Goal: Task Accomplishment & Management: Manage account settings

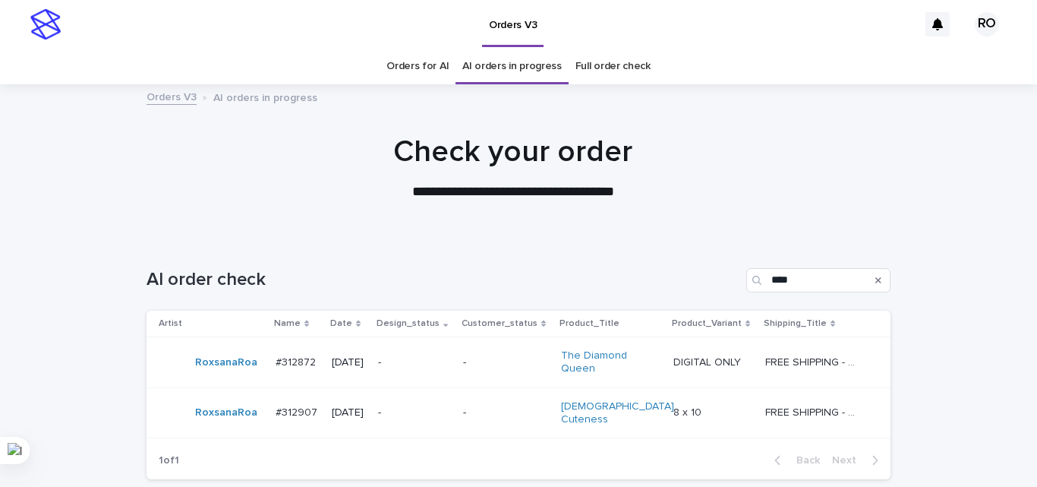
click at [436, 354] on div "-" at bounding box center [414, 361] width 73 height 16
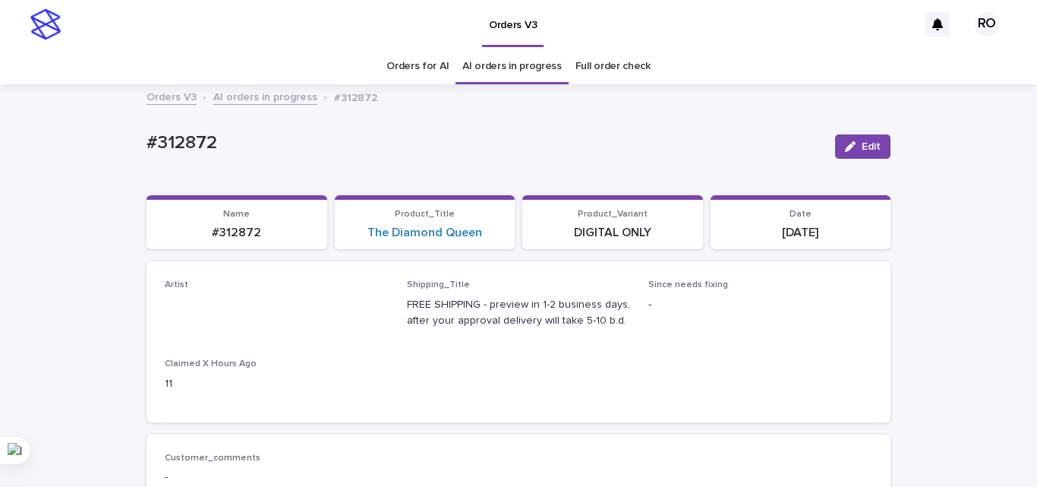
click at [179, 140] on p "#312872" at bounding box center [484, 143] width 676 height 22
copy p "312872"
click at [495, 232] on div "The Diamond Queen" at bounding box center [425, 232] width 162 height 14
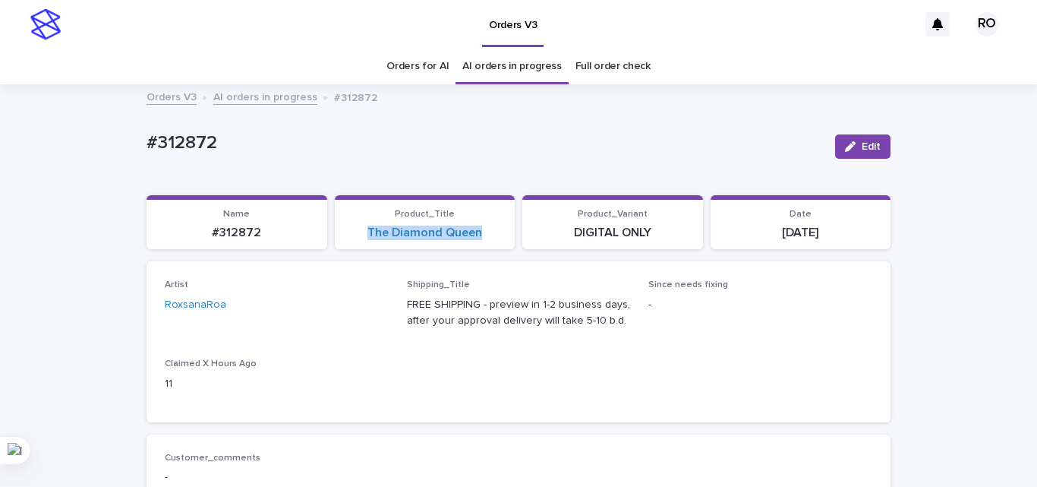
click at [495, 232] on div "The Diamond Queen" at bounding box center [425, 232] width 162 height 14
copy link "The Diamond Queen"
click at [830, 229] on p "[DATE]" at bounding box center [801, 232] width 162 height 14
click at [809, 229] on p "[DATE]" at bounding box center [801, 232] width 162 height 14
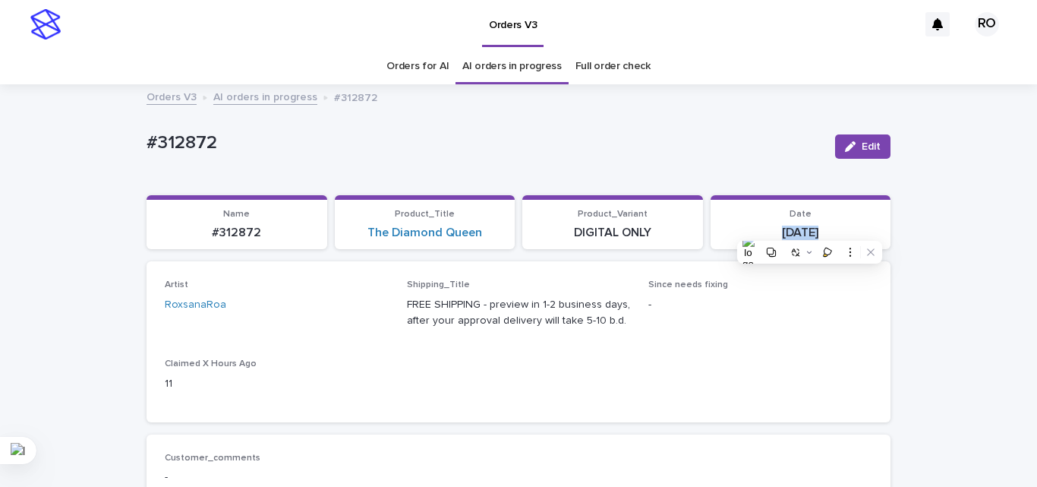
click at [809, 229] on p "[DATE]" at bounding box center [801, 232] width 162 height 14
copy div "[DATE] Loading... Saving…"
click at [488, 226] on div "The Diamond Queen" at bounding box center [425, 232] width 162 height 14
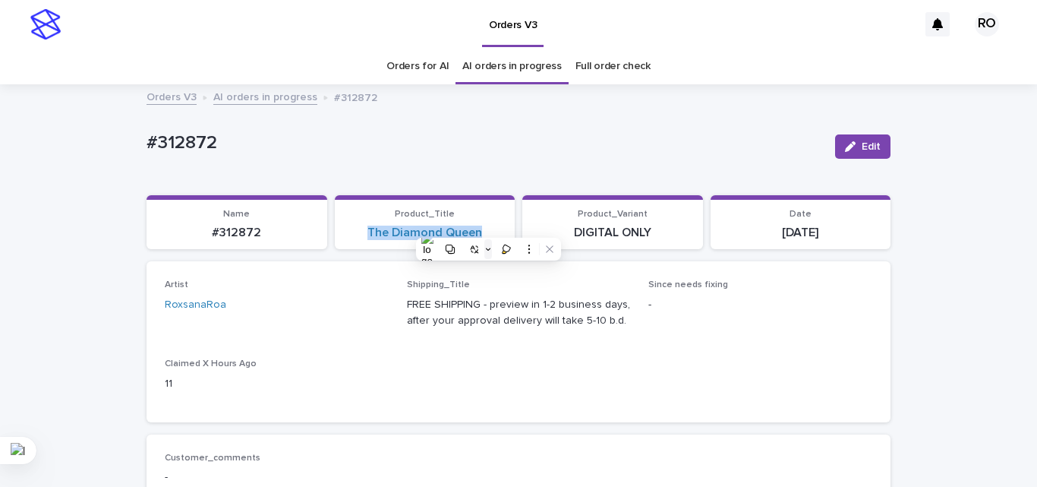
copy link "The Diamond Queen"
drag, startPoint x: 278, startPoint y: 151, endPoint x: 272, endPoint y: 146, distance: 8.1
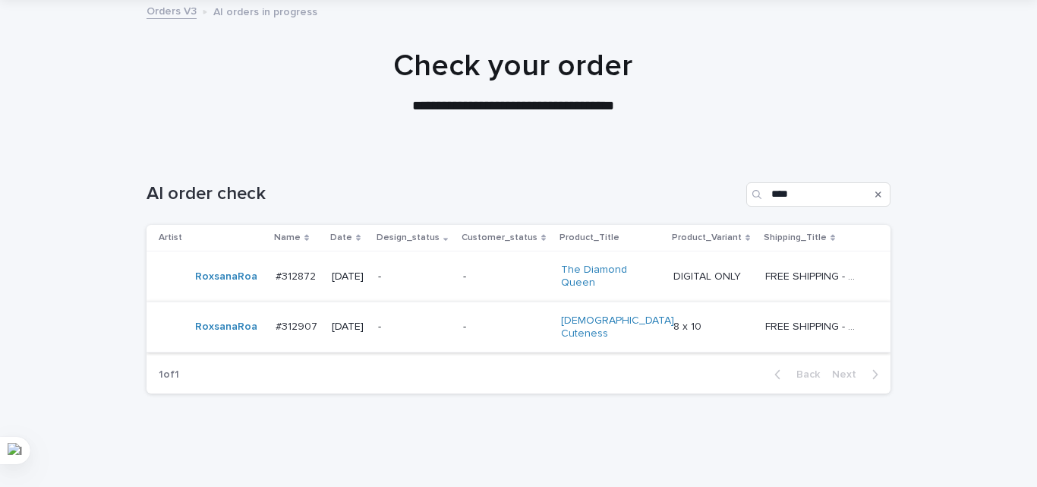
scroll to position [117, 0]
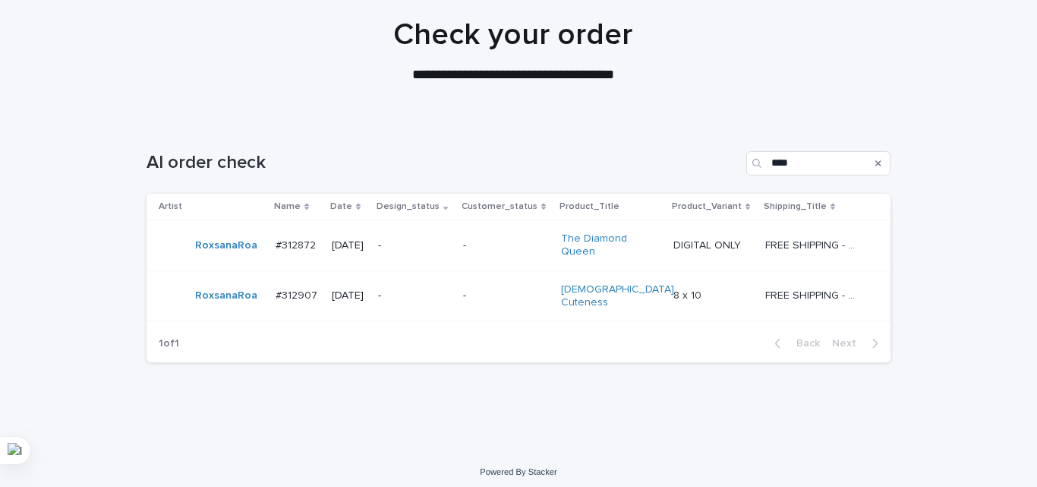
click at [449, 301] on div "-" at bounding box center [414, 295] width 73 height 25
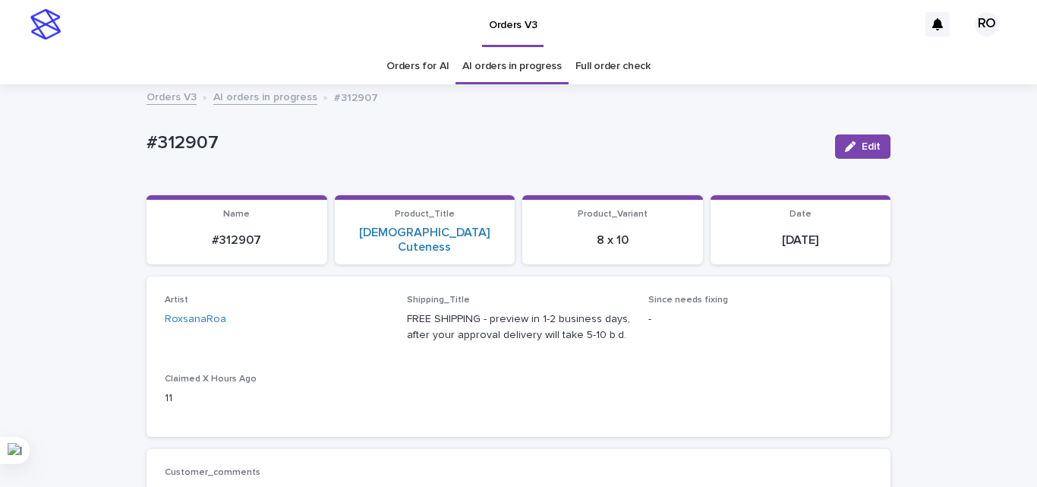
click at [171, 135] on p "#312907" at bounding box center [484, 143] width 676 height 22
copy p "312907"
click at [481, 232] on div "[DEMOGRAPHIC_DATA] Cuteness" at bounding box center [425, 239] width 162 height 29
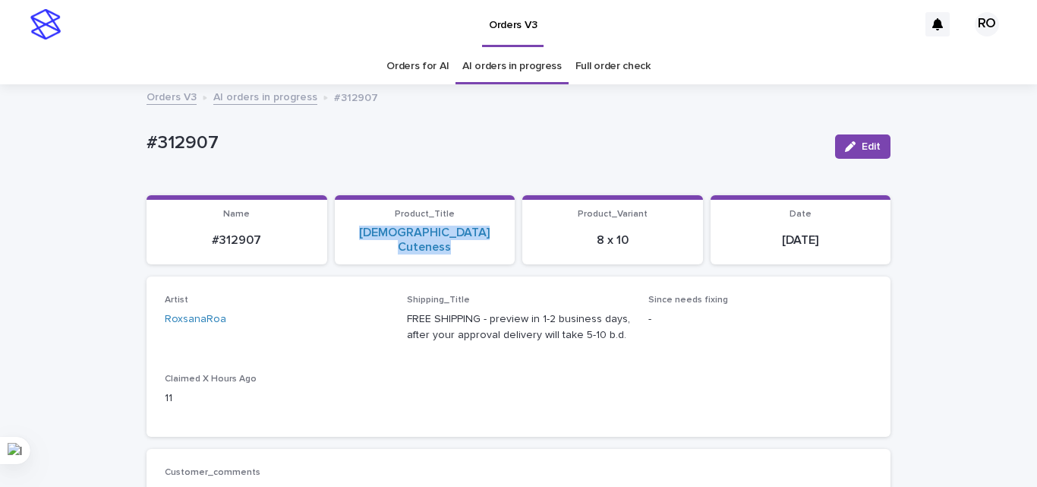
click at [481, 232] on div "[DEMOGRAPHIC_DATA] Cuteness" at bounding box center [425, 239] width 162 height 29
copy link "[DEMOGRAPHIC_DATA] Cuteness"
click at [640, 379] on div "Artist [PERSON_NAME] Shipping_Title FREE SHIPPING - preview in 1-2 business day…" at bounding box center [518, 356] width 707 height 124
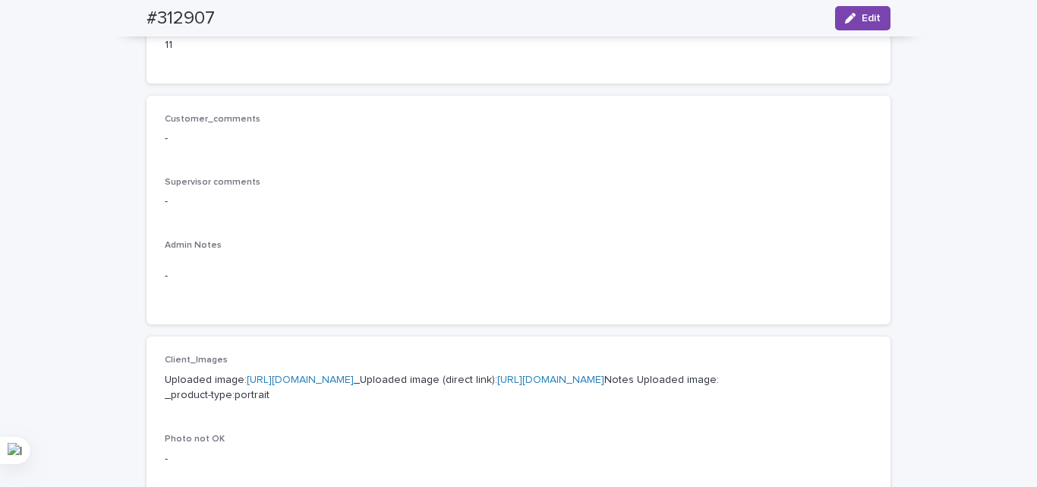
scroll to position [304, 0]
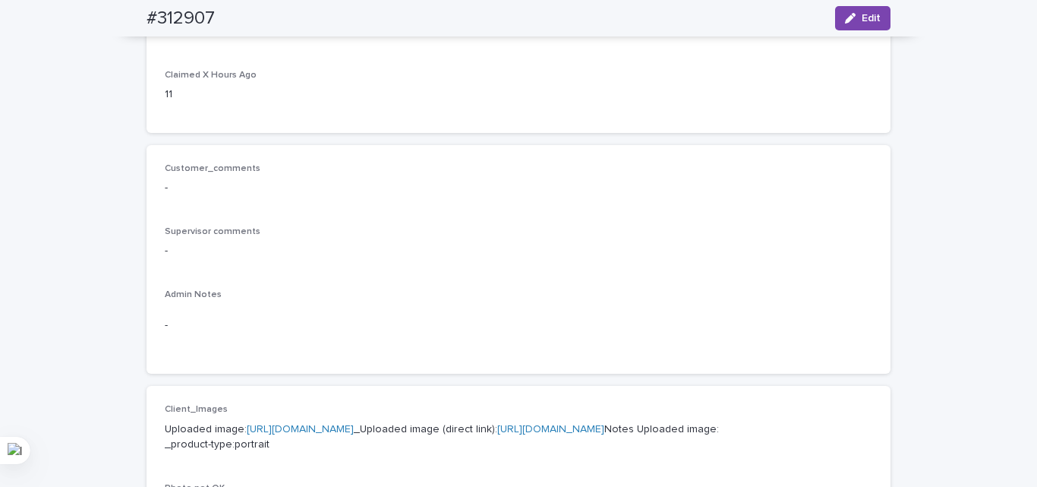
click at [436, 243] on p "-" at bounding box center [518, 251] width 707 height 16
click at [205, 14] on h2 "#312907" at bounding box center [180, 19] width 68 height 22
click at [205, 12] on h2 "#312907" at bounding box center [180, 19] width 68 height 22
copy div "#312907 Edit"
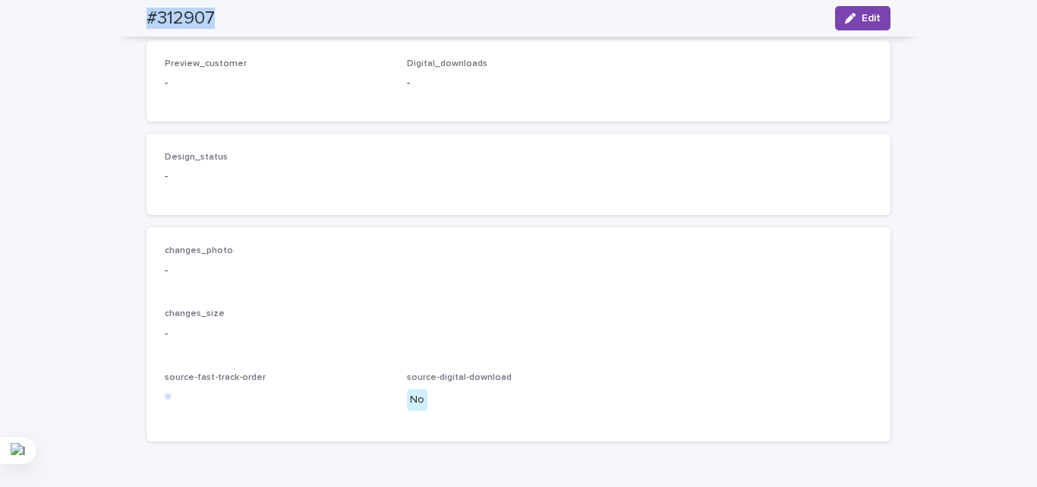
scroll to position [1104, 0]
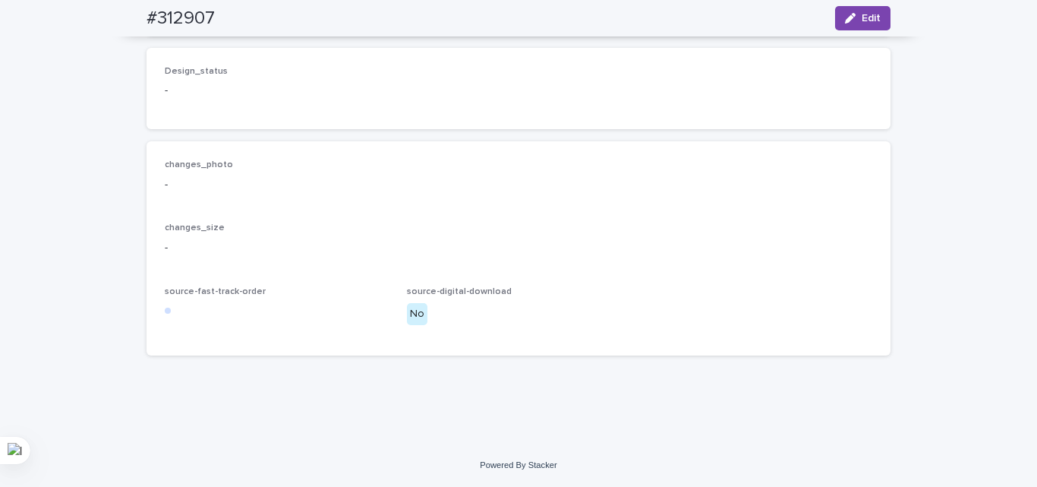
drag, startPoint x: 518, startPoint y: 115, endPoint x: 537, endPoint y: 109, distance: 20.9
click at [525, 113] on div "Design_status -" at bounding box center [518, 88] width 744 height 81
click at [872, 17] on span "Edit" at bounding box center [870, 18] width 19 height 11
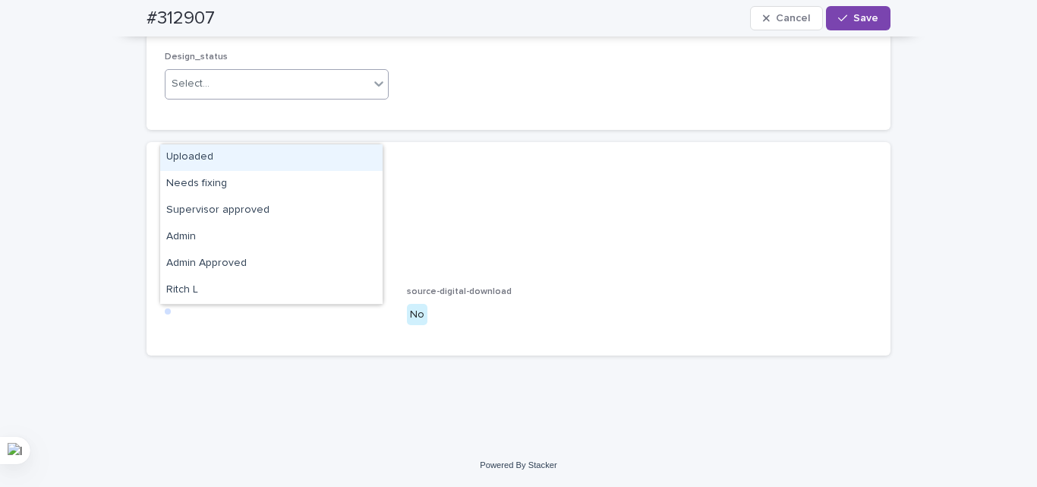
click at [184, 92] on div "Select..." at bounding box center [191, 84] width 38 height 16
click at [194, 153] on div "Uploaded" at bounding box center [271, 157] width 222 height 27
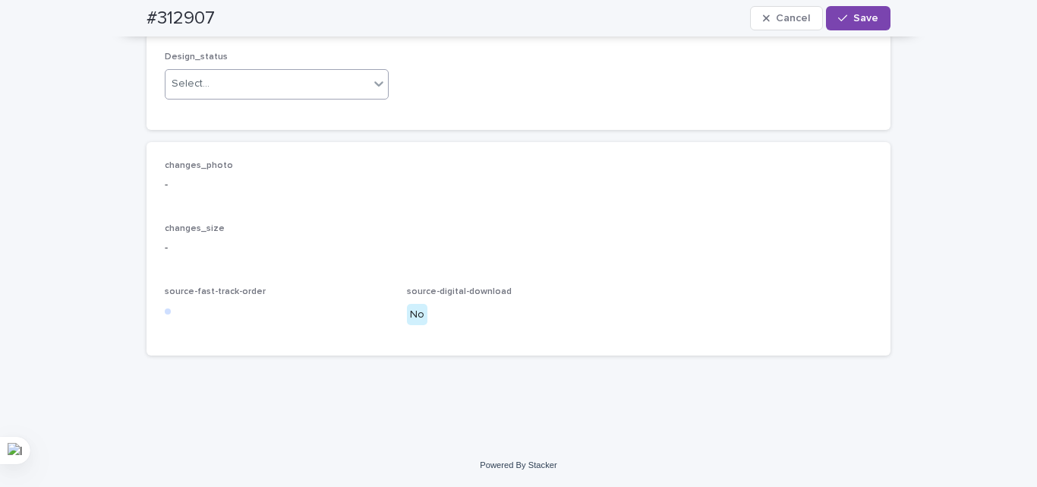
click at [345, 197] on div "changes_photo - changes_size - source-fast-track-order source-digital-download …" at bounding box center [518, 249] width 744 height 214
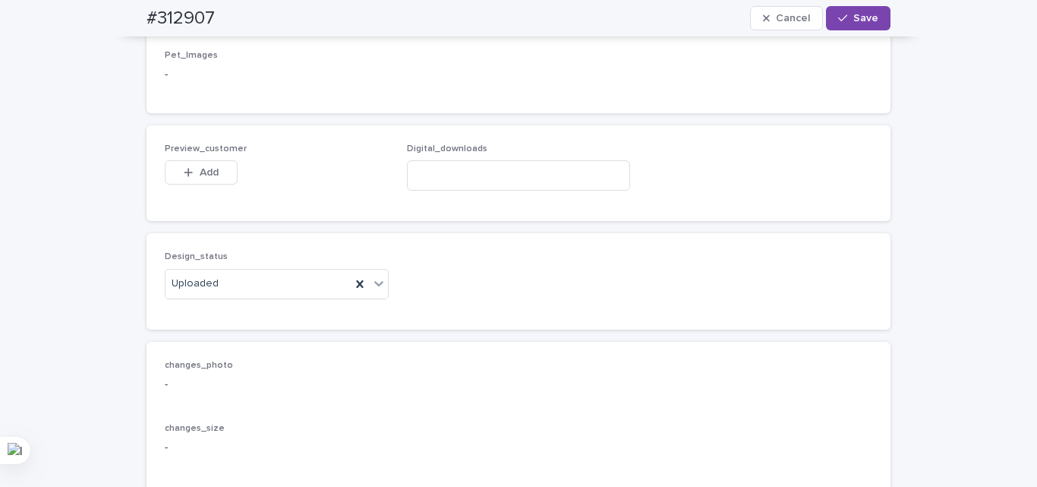
scroll to position [876, 0]
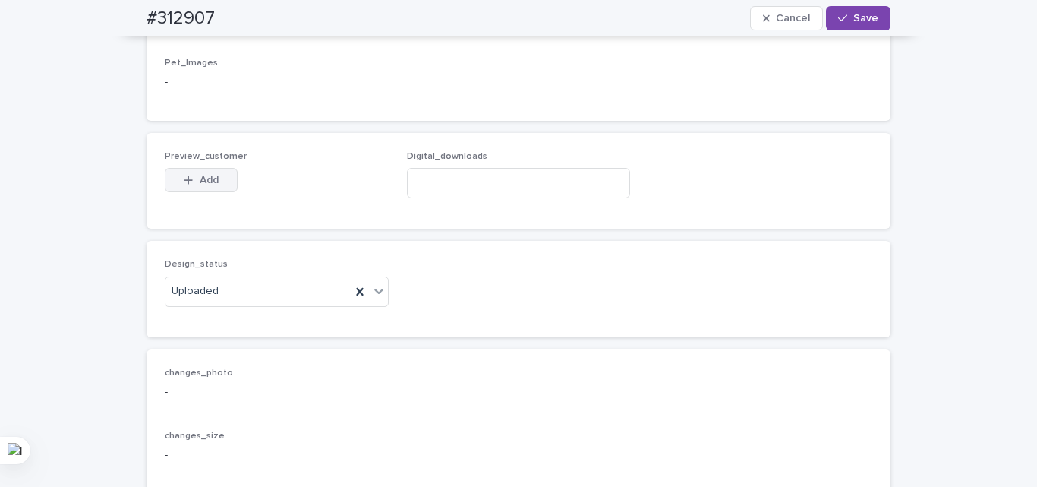
click at [184, 185] on icon "button" at bounding box center [188, 180] width 9 height 11
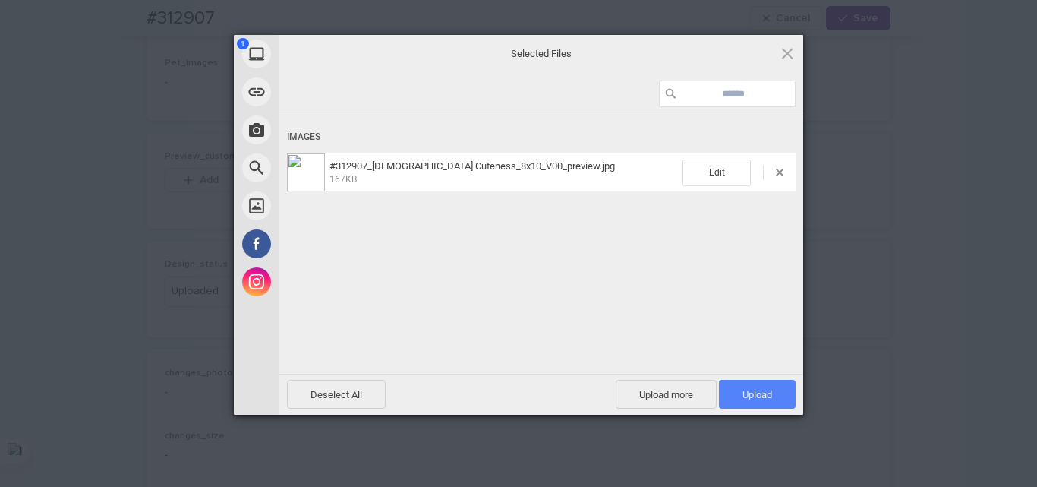
click at [760, 398] on span "Upload 1" at bounding box center [757, 394] width 30 height 11
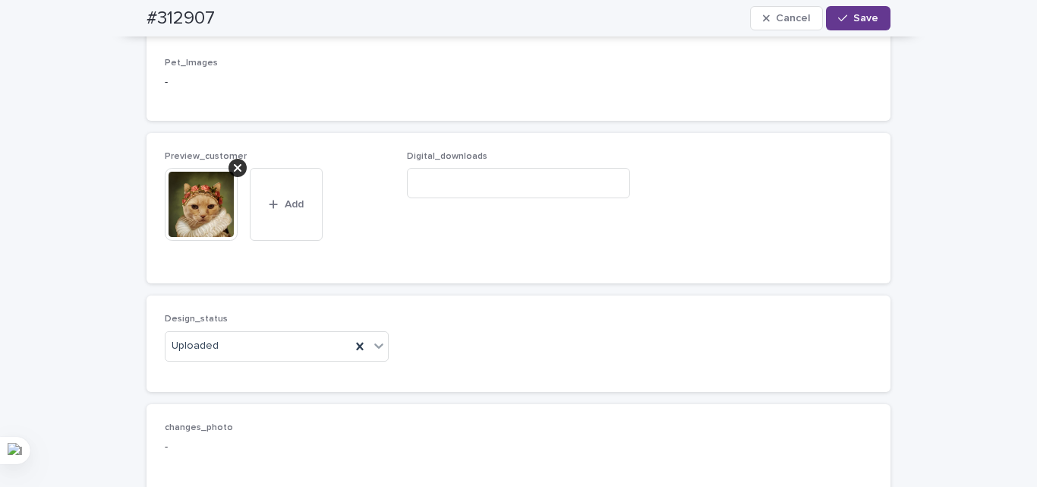
click at [854, 17] on span "Save" at bounding box center [865, 18] width 25 height 11
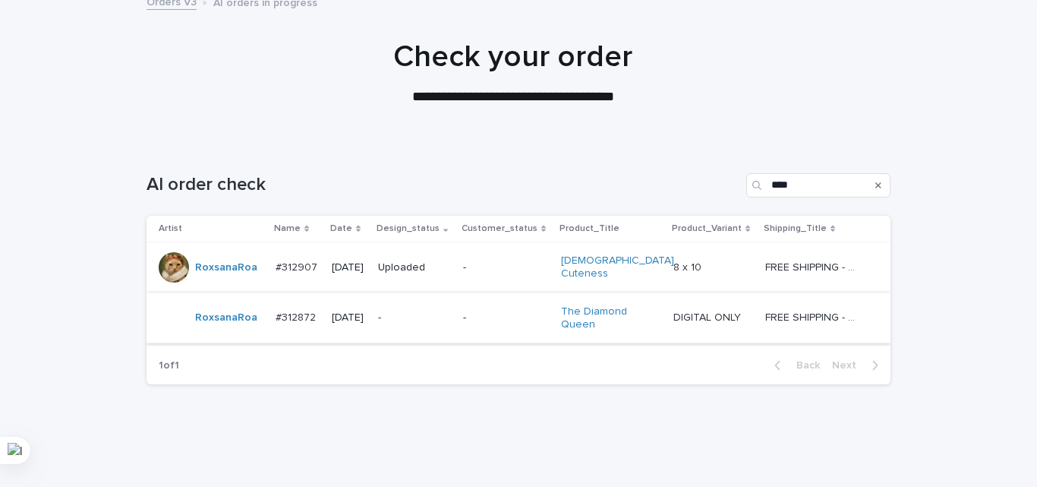
scroll to position [117, 0]
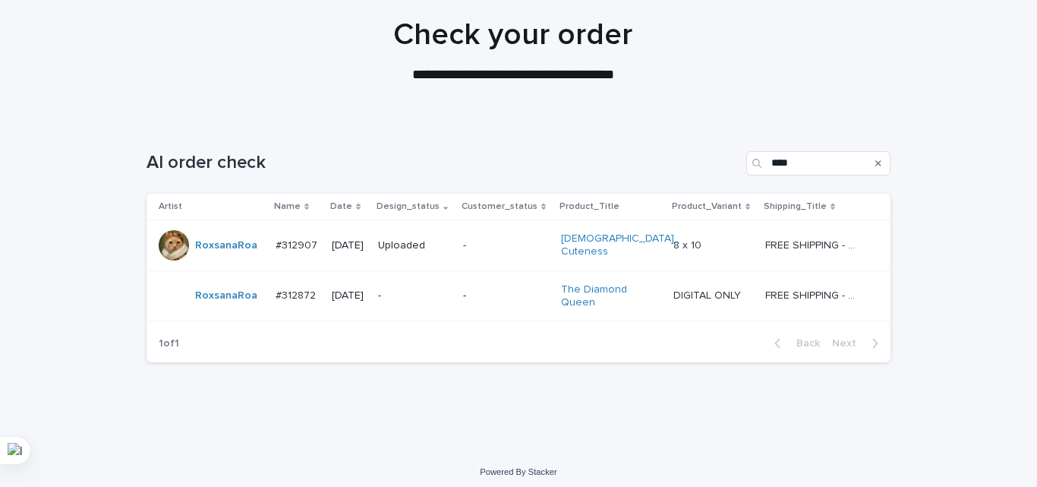
click at [457, 285] on td "-" at bounding box center [414, 295] width 85 height 51
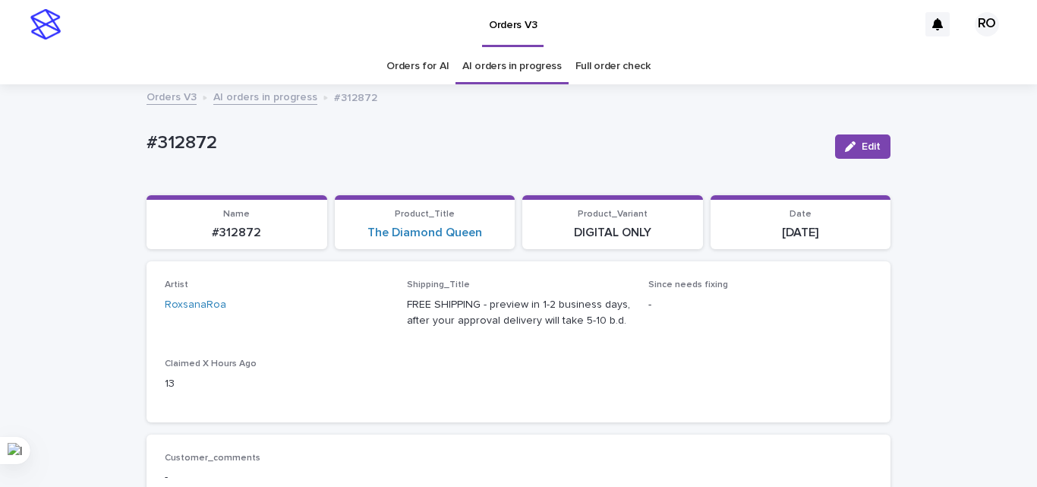
click at [548, 389] on div "Artist [PERSON_NAME] Shipping_Title FREE SHIPPING - preview in 1-2 business day…" at bounding box center [518, 341] width 707 height 124
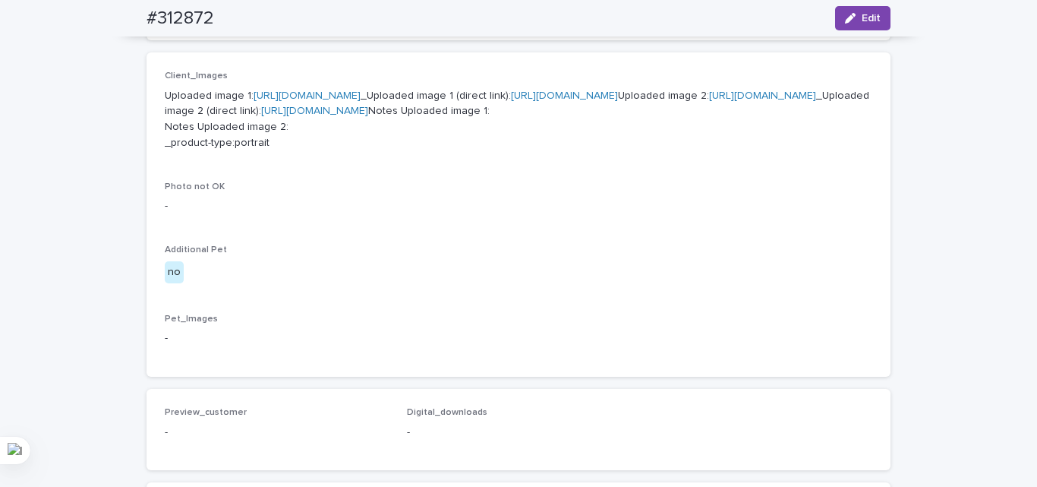
scroll to position [607, 0]
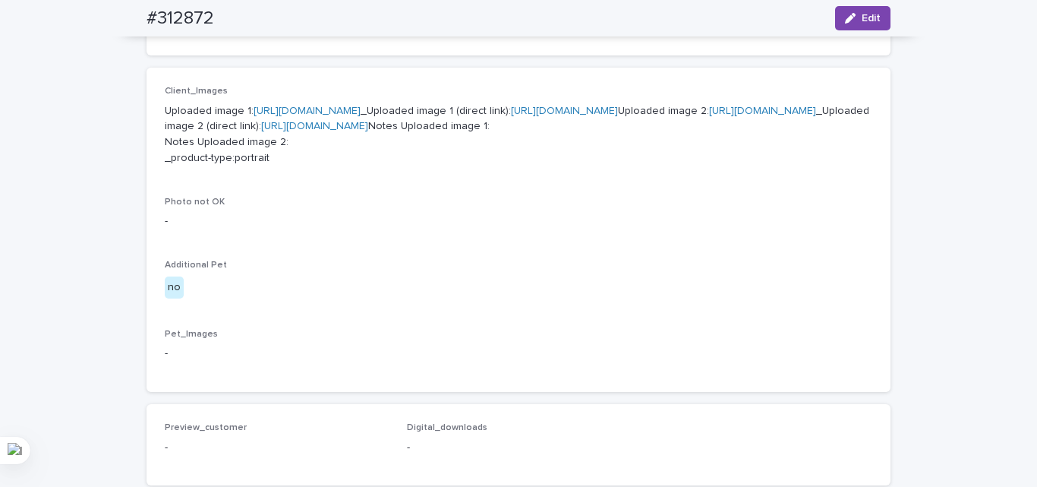
drag, startPoint x: 336, startPoint y: 123, endPoint x: 330, endPoint y: 135, distance: 13.6
click at [186, 15] on h2 "#312872" at bounding box center [180, 19] width 68 height 22
copy div "#312872 Edit"
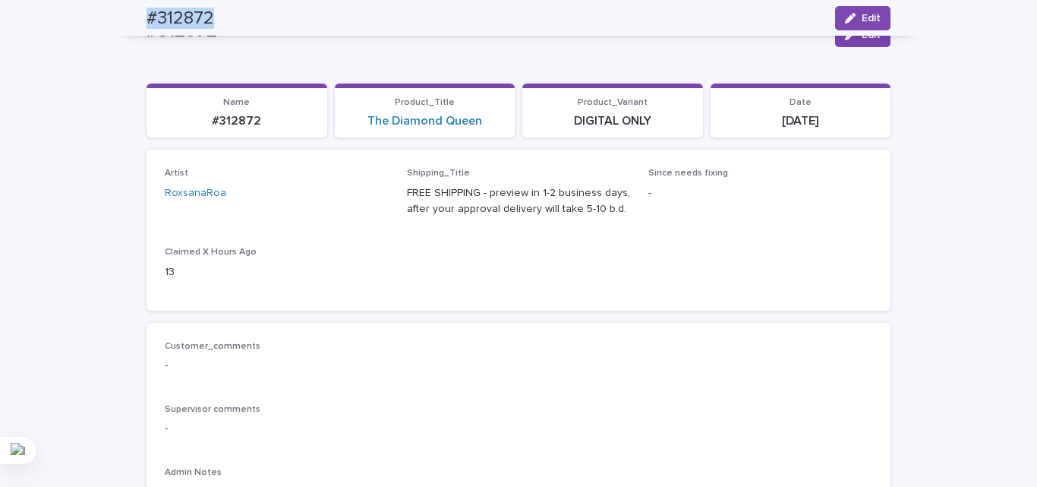
scroll to position [0, 0]
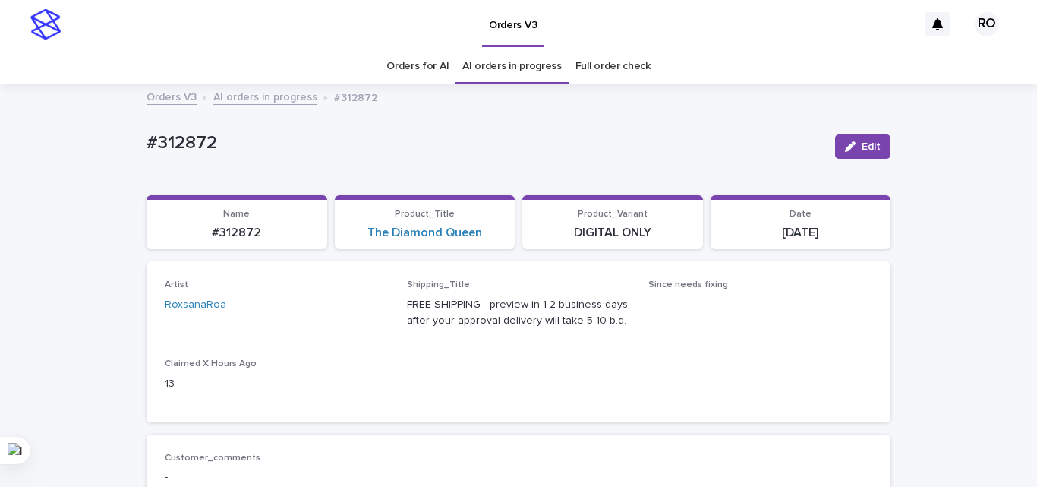
click at [597, 380] on div "Artist [PERSON_NAME] Shipping_Title FREE SHIPPING - preview in 1-2 business day…" at bounding box center [518, 341] width 707 height 124
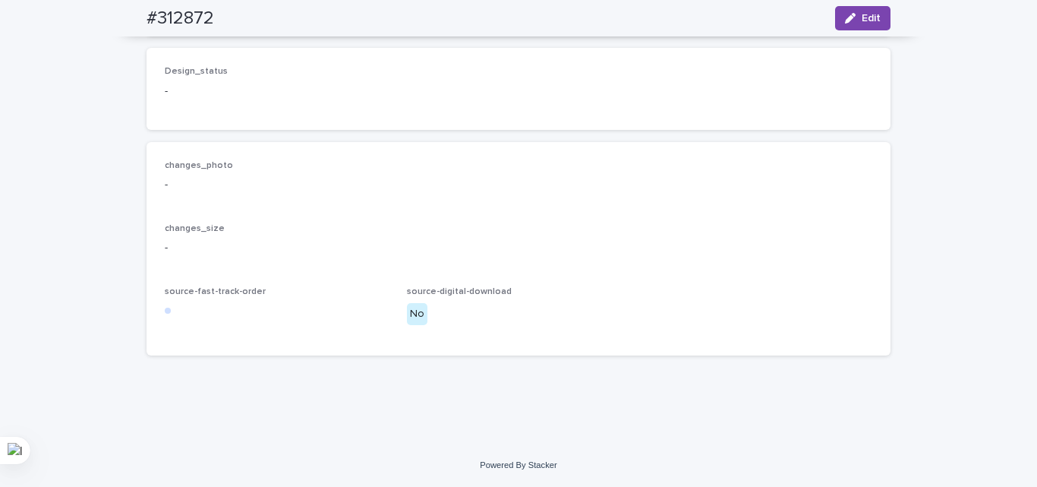
scroll to position [1198, 0]
drag, startPoint x: 53, startPoint y: 103, endPoint x: 64, endPoint y: 80, distance: 25.1
drag, startPoint x: 705, startPoint y: 194, endPoint x: 845, endPoint y: 40, distance: 208.5
click at [706, 194] on div "changes_photo -" at bounding box center [518, 182] width 707 height 45
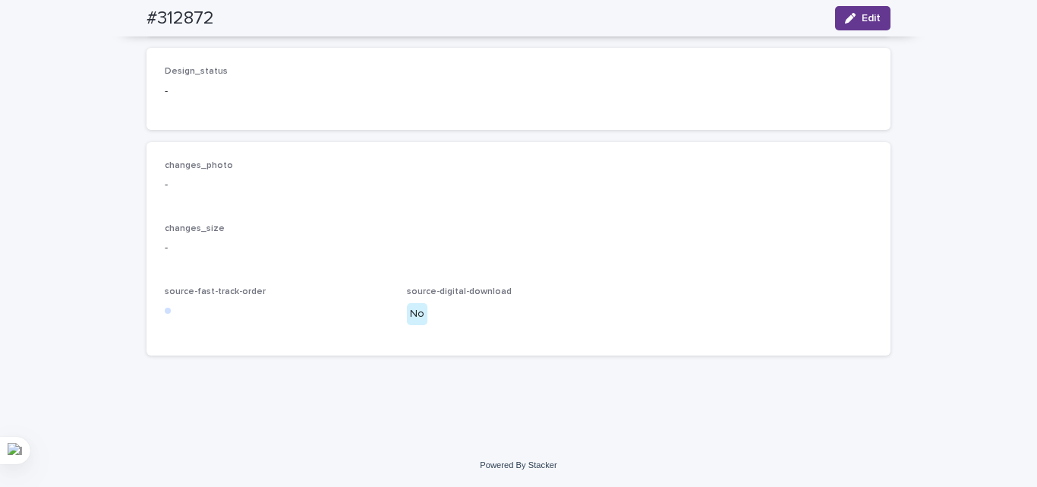
click at [869, 11] on button "Edit" at bounding box center [862, 18] width 55 height 24
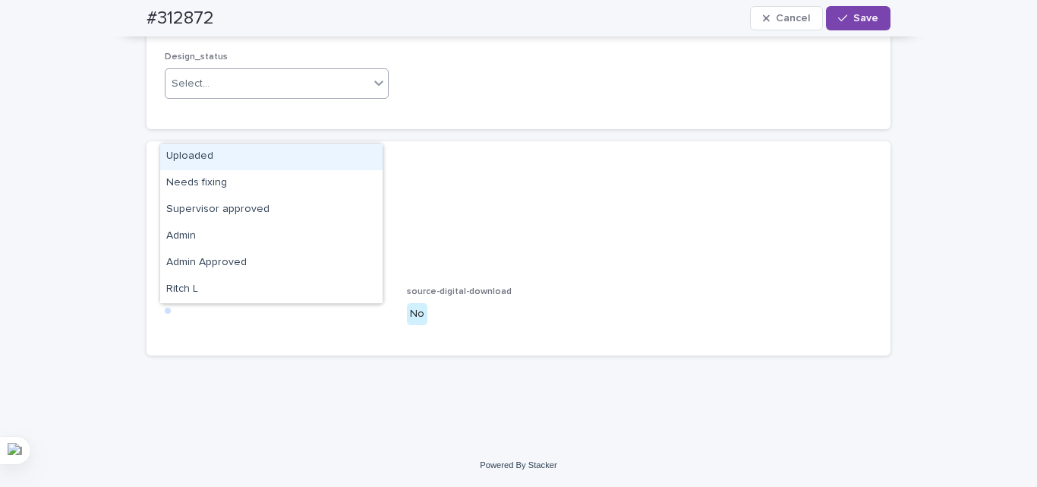
click at [227, 96] on div "Select..." at bounding box center [266, 83] width 203 height 25
click at [192, 153] on div "Uploaded" at bounding box center [271, 156] width 222 height 27
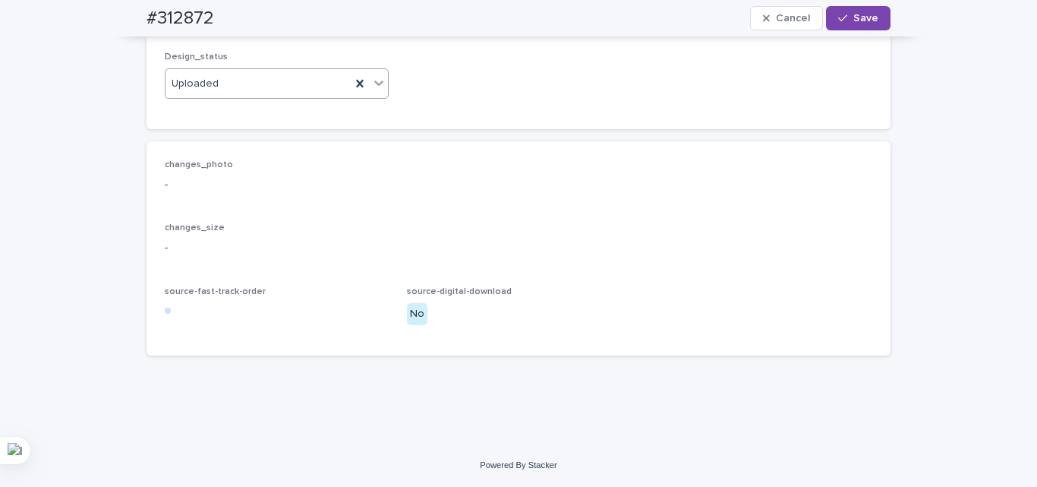
click at [310, 189] on div "changes_photo - changes_size - source-fast-track-order source-digital-download …" at bounding box center [518, 248] width 744 height 214
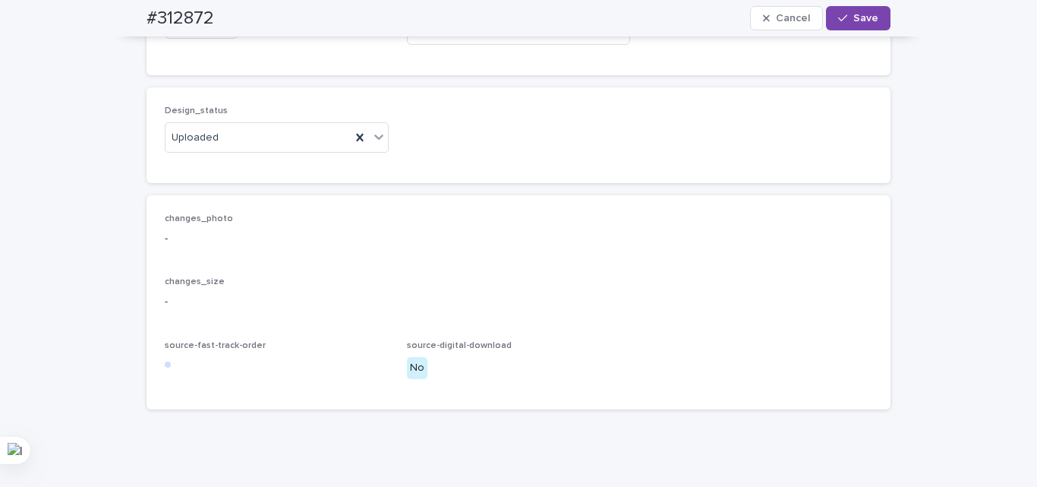
scroll to position [971, 0]
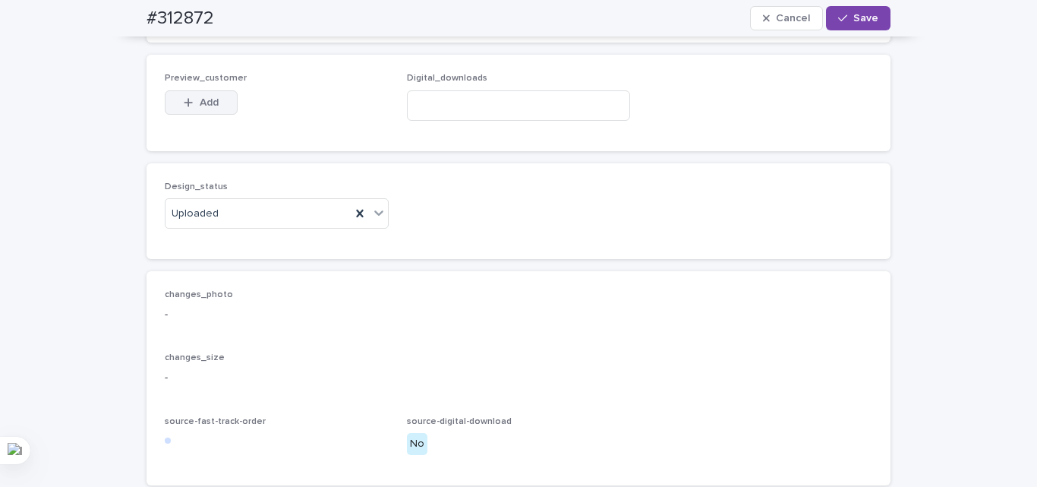
click at [204, 108] on span "Add" at bounding box center [209, 102] width 19 height 11
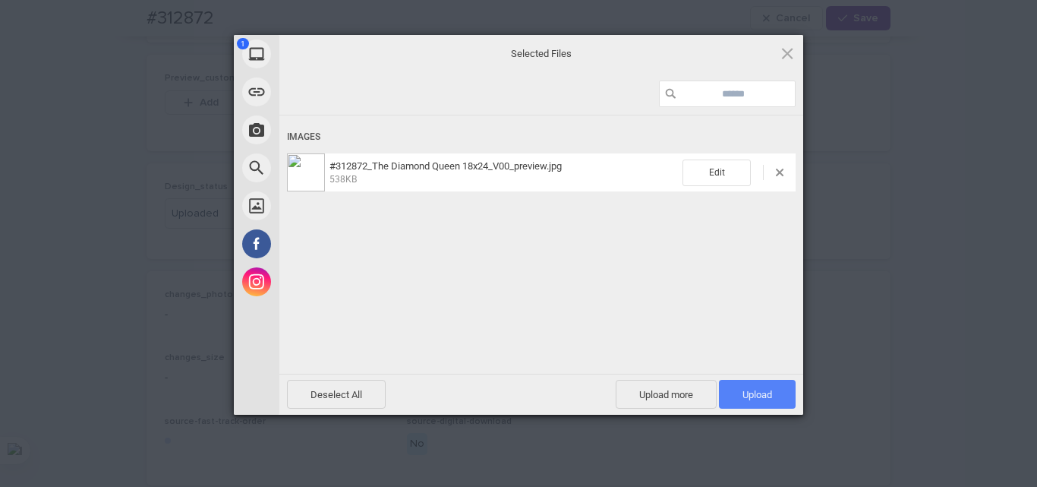
click at [725, 392] on span "Upload 1" at bounding box center [757, 393] width 77 height 29
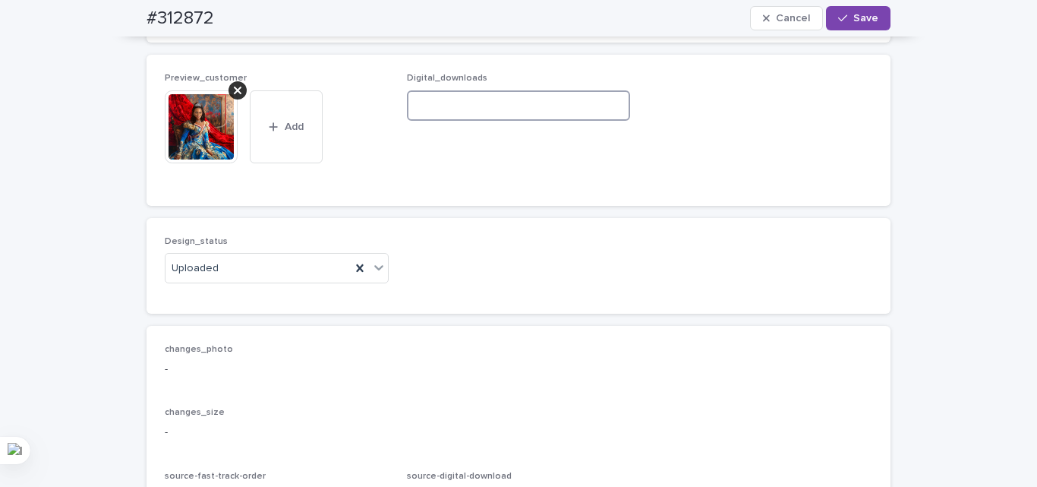
click at [551, 121] on input at bounding box center [519, 105] width 224 height 30
paste input "**********"
type input "**********"
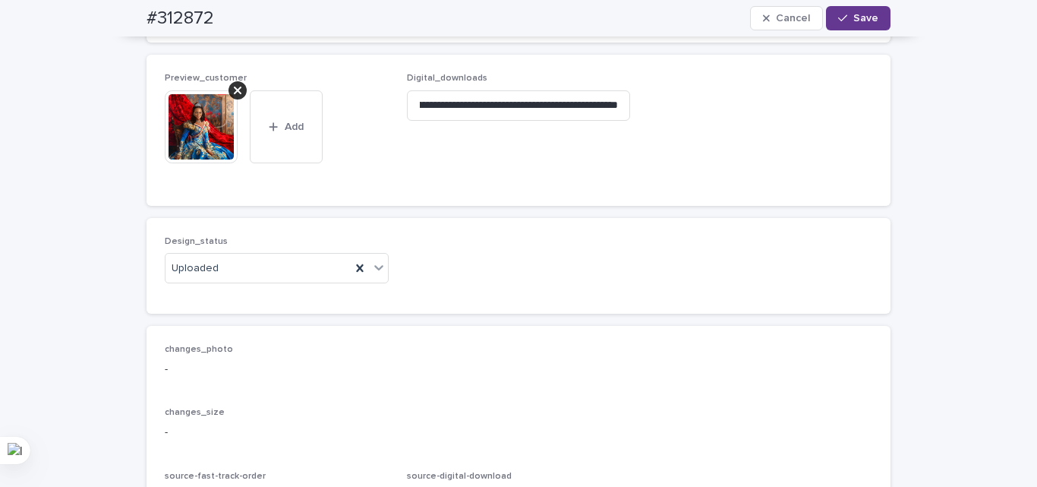
scroll to position [0, 0]
click at [855, 20] on span "Save" at bounding box center [865, 18] width 25 height 11
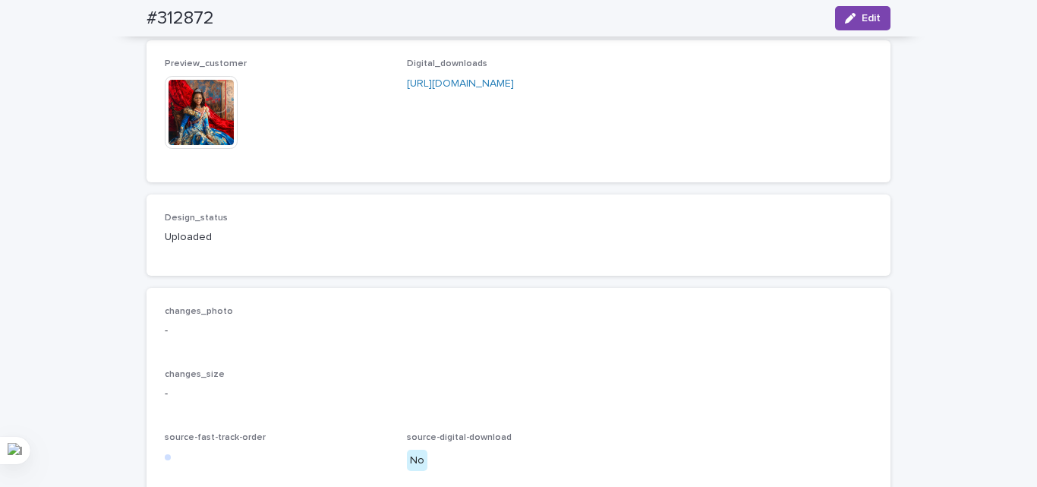
click at [815, 163] on div "Preview_customer This file cannot be opened Download File Digital_downloads [UR…" at bounding box center [518, 110] width 707 height 105
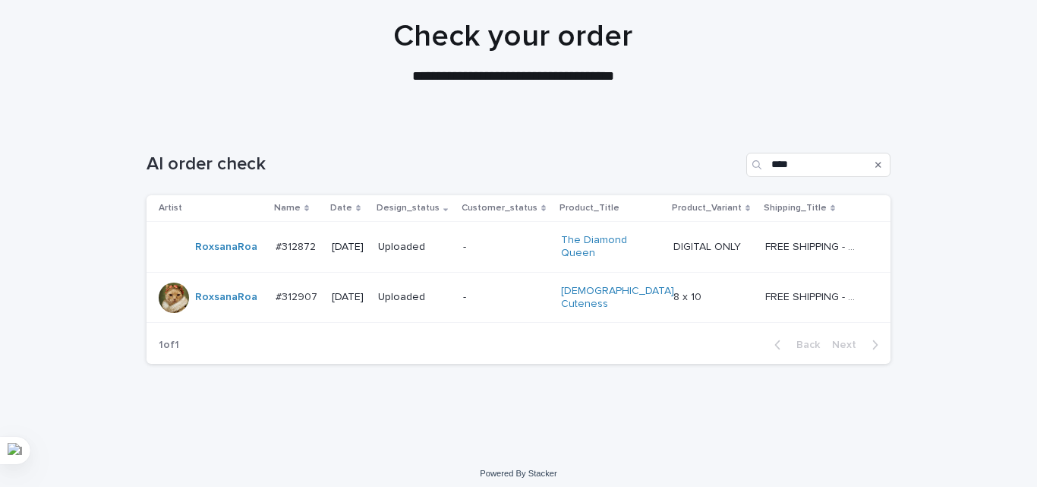
scroll to position [117, 0]
